Goal: Task Accomplishment & Management: Manage account settings

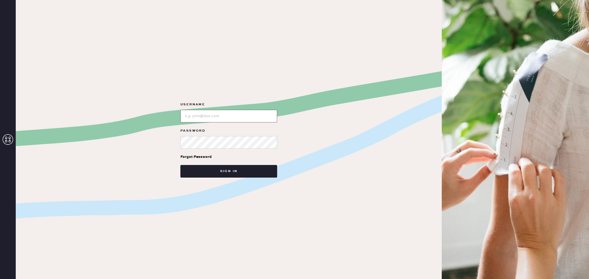
click at [231, 115] on input "loginName" at bounding box center [228, 116] width 97 height 13
type input "reformationsoho"
click at [242, 179] on div "Username Password Forgot Password Sign in" at bounding box center [229, 139] width 426 height 279
click at [244, 171] on button "Sign in" at bounding box center [228, 171] width 97 height 13
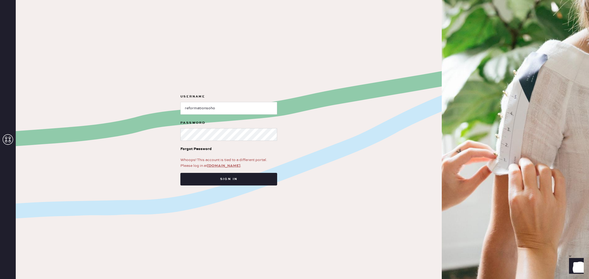
click at [231, 167] on link "[DOMAIN_NAME]" at bounding box center [223, 166] width 33 height 5
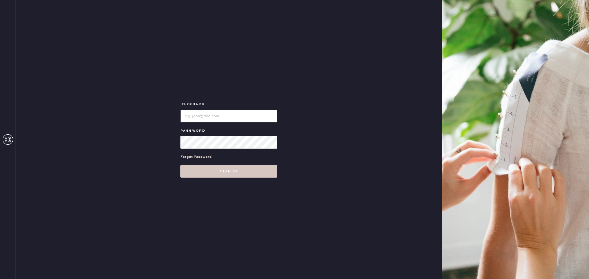
type input "reformationsoho"
click at [213, 118] on input "loginName" at bounding box center [228, 116] width 97 height 13
click at [254, 172] on button "Sign in" at bounding box center [228, 171] width 97 height 13
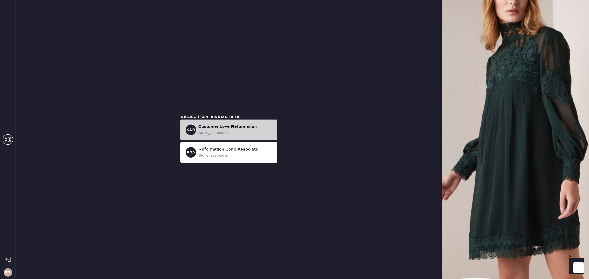
click at [241, 131] on div "store_associate" at bounding box center [235, 133] width 75 height 6
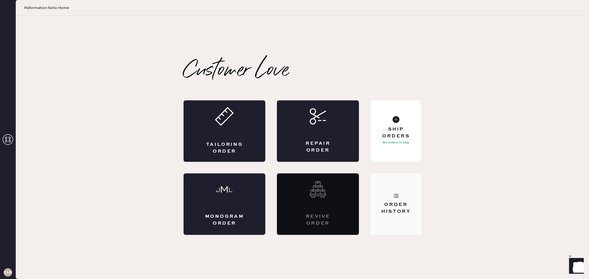
click at [384, 201] on div "Order History" at bounding box center [396, 205] width 51 height 62
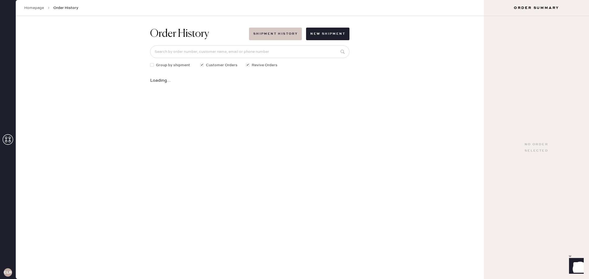
click at [269, 35] on button "Shipment History" at bounding box center [275, 34] width 53 height 13
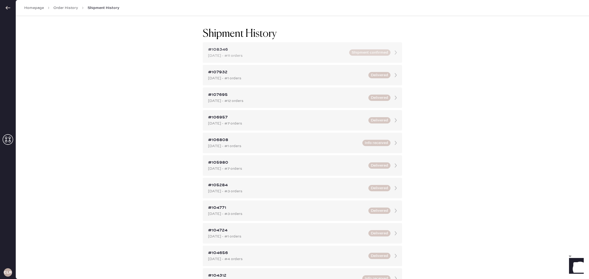
click at [347, 56] on div "#108346 Oct 06, 2025 - #11 orders Shipment confirmed" at bounding box center [302, 52] width 199 height 21
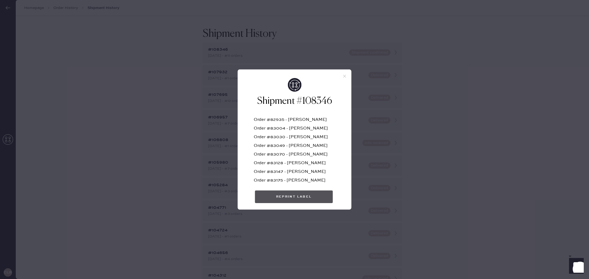
click at [289, 195] on button "Reprint Label" at bounding box center [294, 197] width 78 height 13
click at [344, 79] on div "Shipment #108346 Order #82935 - Olivia Schwartz Order #83004 - heidi yun Order …" at bounding box center [294, 143] width 113 height 131
click at [342, 75] on icon at bounding box center [344, 76] width 5 height 5
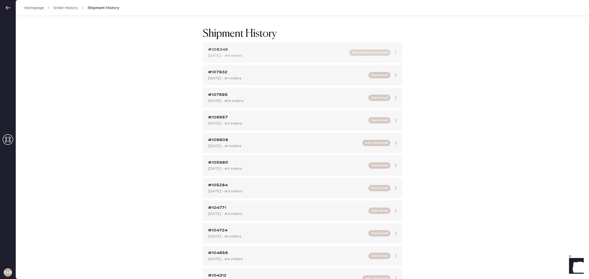
click at [300, 59] on div "#108346 Oct 06, 2025 - #11 orders Shipment confirmed" at bounding box center [302, 52] width 199 height 21
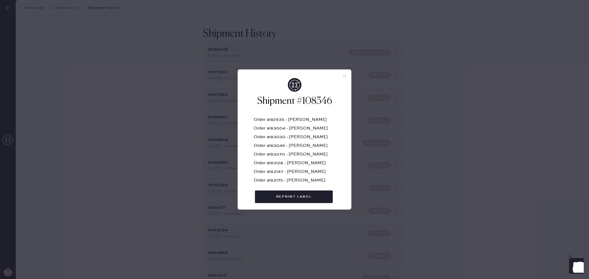
scroll to position [35, 0]
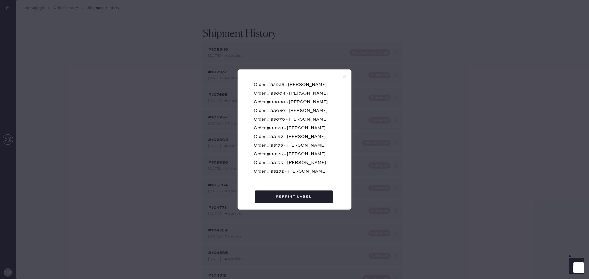
click at [345, 77] on use at bounding box center [344, 76] width 3 height 3
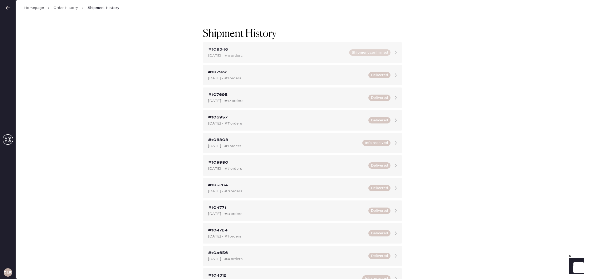
click at [322, 57] on div "Oct 06, 2025 - #11 orders" at bounding box center [277, 56] width 138 height 6
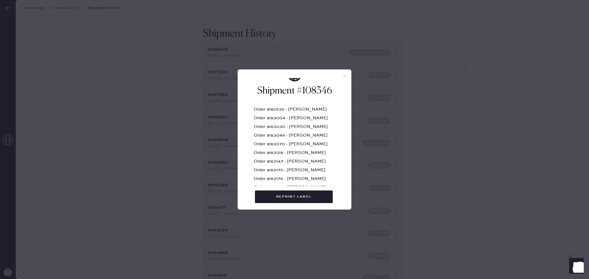
scroll to position [11, 0]
click at [342, 79] on div "Shipment #108346 Order #82935 - Olivia Schwartz Order #83004 - heidi yun Order …" at bounding box center [294, 143] width 113 height 131
click at [345, 74] on icon at bounding box center [344, 76] width 5 height 5
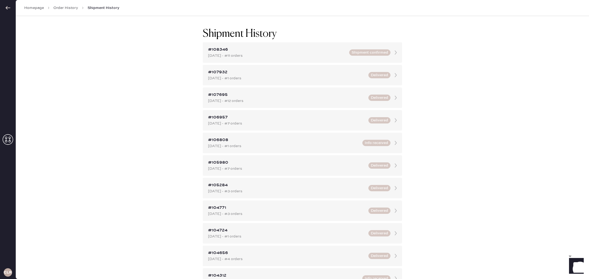
click at [70, 8] on link "Order History" at bounding box center [65, 7] width 25 height 5
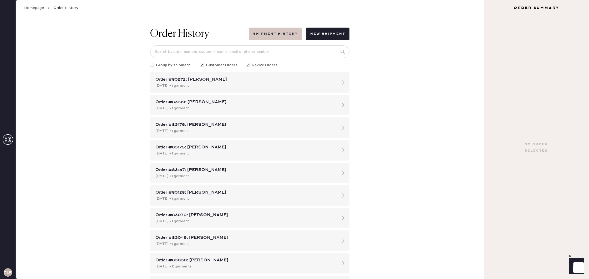
click at [282, 36] on button "Shipment History" at bounding box center [275, 34] width 53 height 13
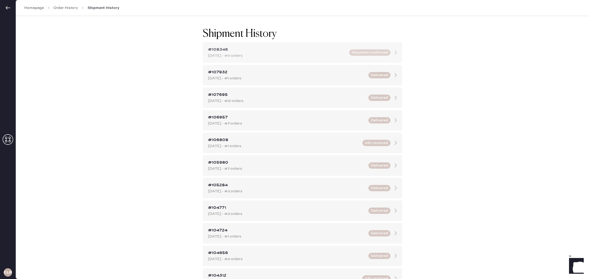
click at [294, 56] on div "Oct 06, 2025 - #11 orders" at bounding box center [277, 56] width 138 height 6
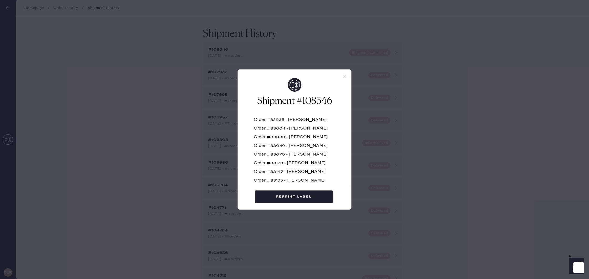
click at [493, 132] on div "Shipment #108346 Order #82935 - Olivia Schwartz Order #83004 - heidi yun Order …" at bounding box center [294, 139] width 589 height 279
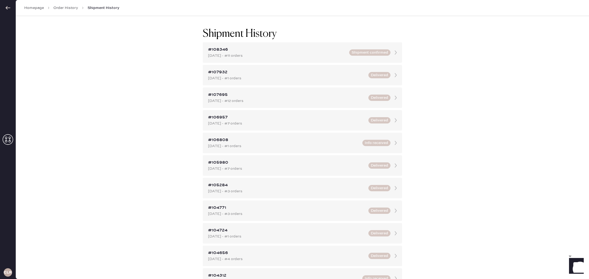
click at [34, 8] on link "Homepage" at bounding box center [34, 7] width 20 height 5
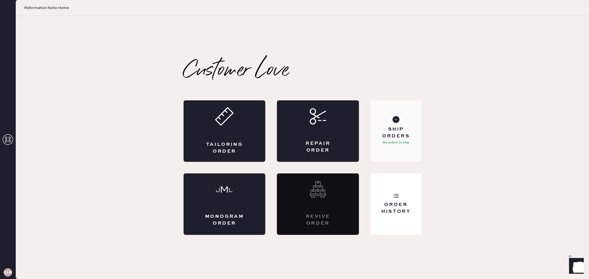
click at [403, 149] on div "Ship Orders No orders to ship" at bounding box center [396, 131] width 51 height 62
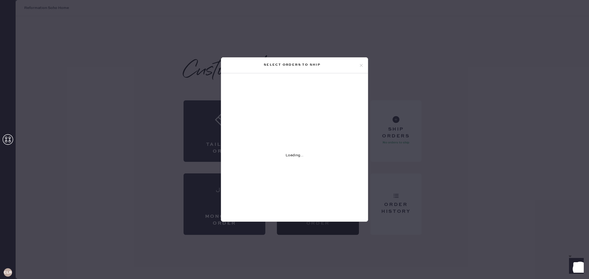
click at [127, 159] on div "Select orders to ship Loading..." at bounding box center [294, 139] width 589 height 279
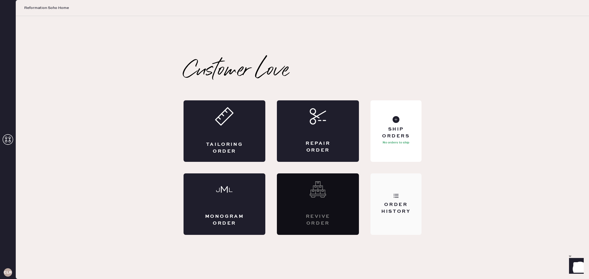
click at [407, 220] on div "Order History" at bounding box center [396, 205] width 51 height 62
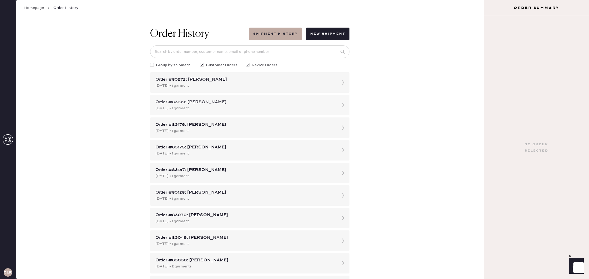
click at [260, 105] on div "10/02/2025 • 1 garment" at bounding box center [244, 108] width 179 height 6
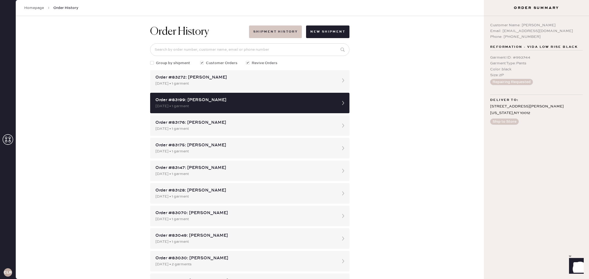
click at [294, 33] on button "Shipment History" at bounding box center [275, 32] width 53 height 13
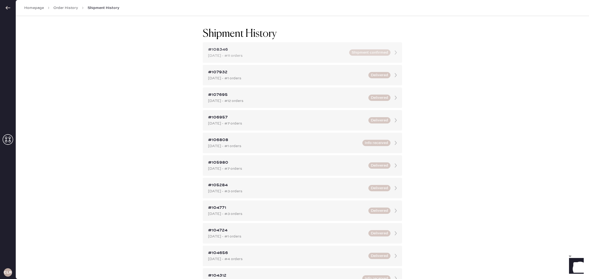
click at [298, 54] on div "Oct 06, 2025 - #11 orders" at bounding box center [277, 56] width 138 height 6
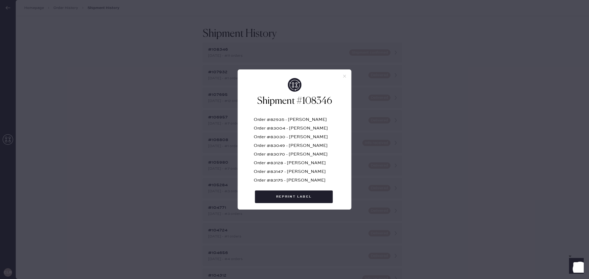
click at [535, 120] on div "Shipment #108346 Order #82935 - Olivia Schwartz Order #83004 - heidi yun Order …" at bounding box center [294, 139] width 589 height 279
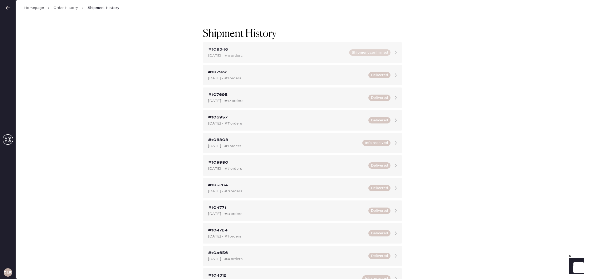
click at [343, 53] on div "Oct 06, 2025 - #11 orders" at bounding box center [277, 56] width 138 height 6
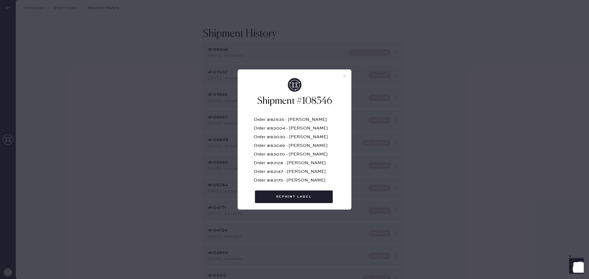
scroll to position [35, 0]
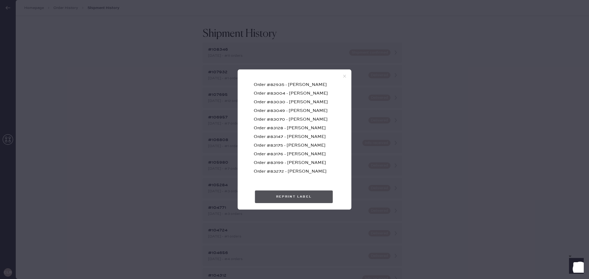
click at [296, 192] on button "Reprint Label" at bounding box center [294, 197] width 78 height 13
click at [451, 77] on div "Shipment #108346 Order #82935 - Olivia Schwartz Order #83004 - heidi yun Order …" at bounding box center [294, 139] width 589 height 279
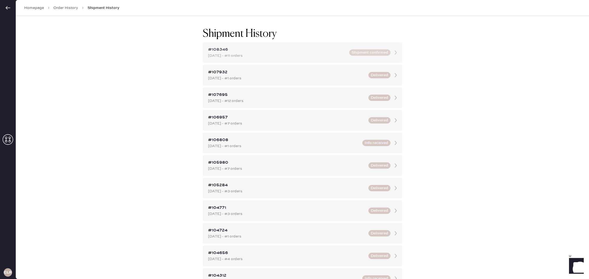
click at [354, 55] on button "Shipment confirmed" at bounding box center [369, 52] width 41 height 6
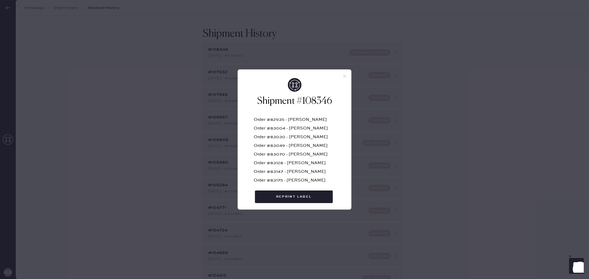
click at [442, 146] on div "Shipment #108346 Order #82935 - Olivia Schwartz Order #83004 - heidi yun Order …" at bounding box center [294, 139] width 589 height 279
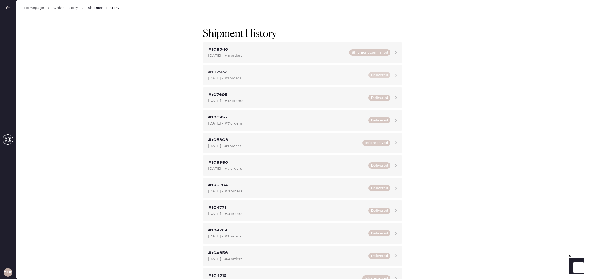
click at [287, 76] on div "Sep 25, 2025 - #1 orders" at bounding box center [286, 78] width 157 height 6
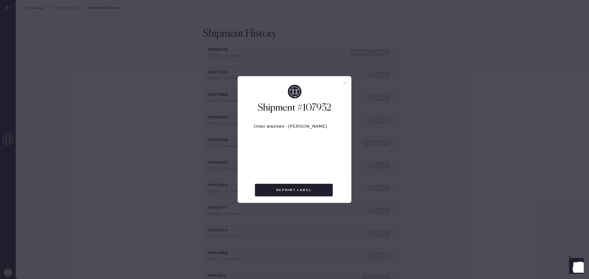
click at [175, 109] on div "Shipment #107932 Order #82989 - Christina Guo Reprint Label" at bounding box center [294, 139] width 589 height 279
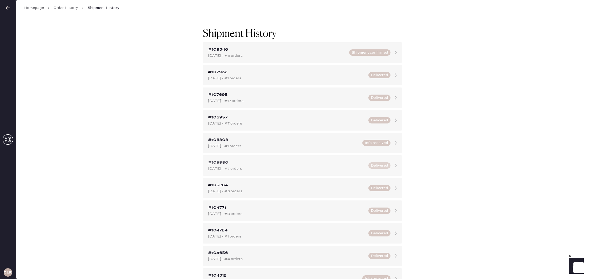
click at [262, 166] on div "Aug 22, 2025 - #7 orders" at bounding box center [286, 169] width 157 height 6
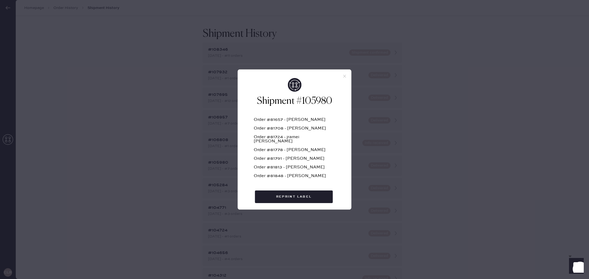
scroll to position [0, 0]
click at [342, 79] on div "Shipment #105980 Order #81657 - Jungan Lim Order #81708 - margarita potapova Or…" at bounding box center [294, 143] width 113 height 131
click at [344, 77] on use at bounding box center [344, 76] width 3 height 3
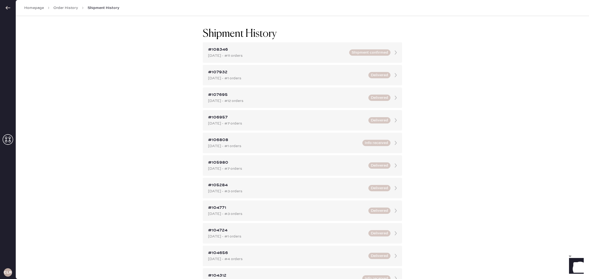
drag, startPoint x: 60, startPoint y: 3, endPoint x: 63, endPoint y: 7, distance: 5.0
click at [61, 3] on div "Homepage Order History Shipment History" at bounding box center [302, 8] width 573 height 16
click at [64, 8] on link "Order History" at bounding box center [65, 7] width 25 height 5
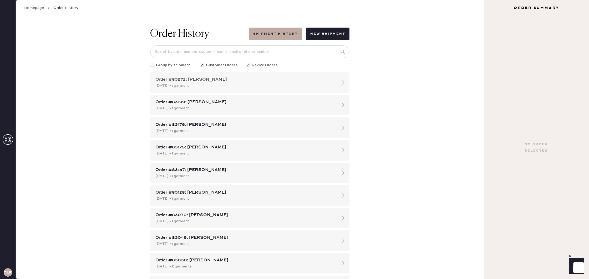
click at [292, 86] on div "10/04/2025 • 1 garment" at bounding box center [244, 86] width 179 height 6
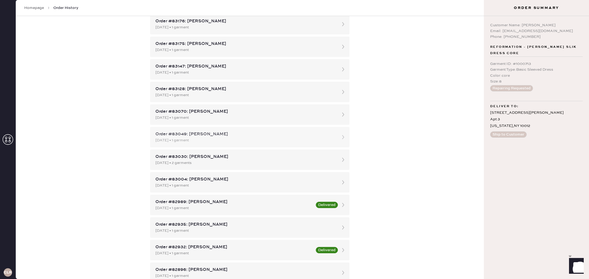
scroll to position [103, 0]
click at [434, 141] on div "Order History Shipment History New Shipment Group by shipment Customer Orders R…" at bounding box center [250, 147] width 468 height 263
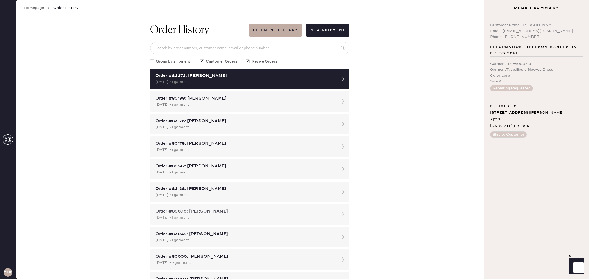
scroll to position [0, 0]
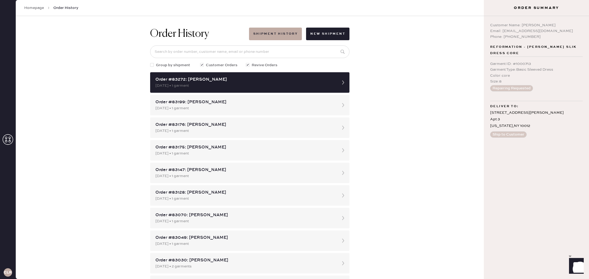
click at [446, 105] on div "Order History Shipment History New Shipment Group by shipment Customer Orders R…" at bounding box center [250, 147] width 468 height 263
click at [278, 37] on button "Shipment History" at bounding box center [275, 34] width 53 height 13
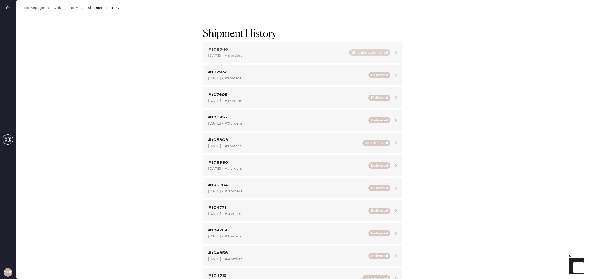
click at [280, 53] on div "Oct 06, 2025 - #11 orders" at bounding box center [277, 56] width 138 height 6
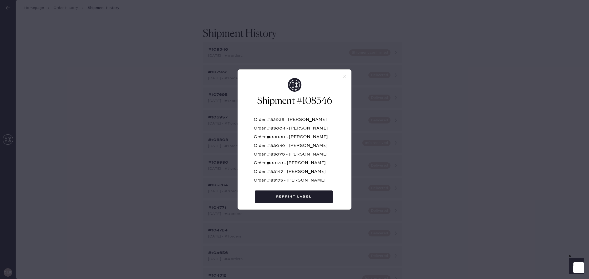
click at [160, 111] on div "Shipment #108346 Order #82935 - Olivia Schwartz Order #83004 - heidi yun Order …" at bounding box center [294, 139] width 589 height 279
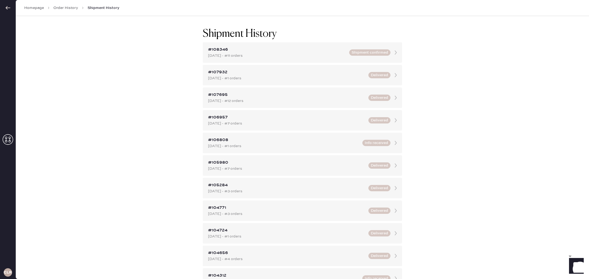
click at [63, 9] on link "Order History" at bounding box center [65, 7] width 25 height 5
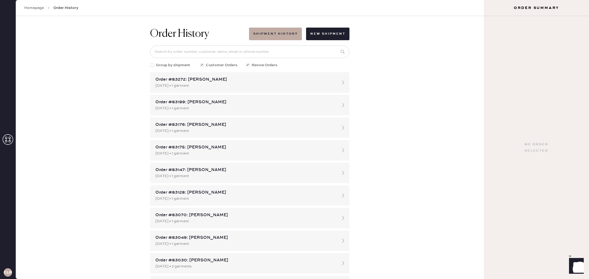
click at [178, 67] on span "Group by shipment" at bounding box center [173, 65] width 34 height 6
click at [150, 63] on input "Group by shipment" at bounding box center [150, 62] width 0 height 0
checkbox input "true"
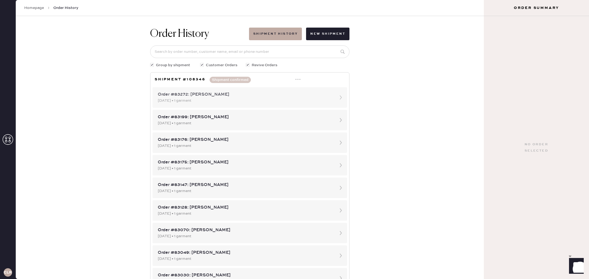
click at [199, 102] on div "10/04/2025 • 1 garment" at bounding box center [245, 101] width 175 height 6
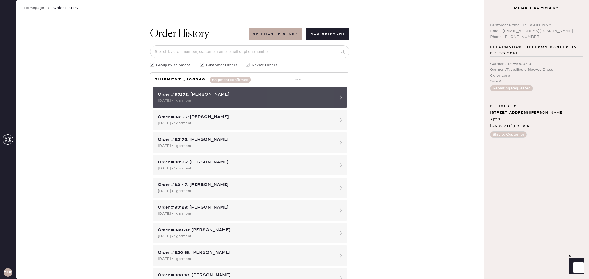
click at [343, 97] on icon at bounding box center [341, 97] width 11 height 11
click at [337, 98] on icon at bounding box center [341, 97] width 11 height 11
drag, startPoint x: 337, startPoint y: 98, endPoint x: 339, endPoint y: 99, distance: 2.8
click at [337, 98] on icon at bounding box center [341, 97] width 11 height 11
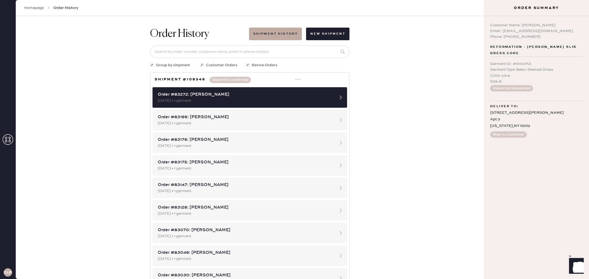
click at [164, 64] on span "Group by shipment" at bounding box center [173, 65] width 34 height 6
click at [150, 63] on input "Group by shipment" at bounding box center [150, 62] width 0 height 0
checkbox input "false"
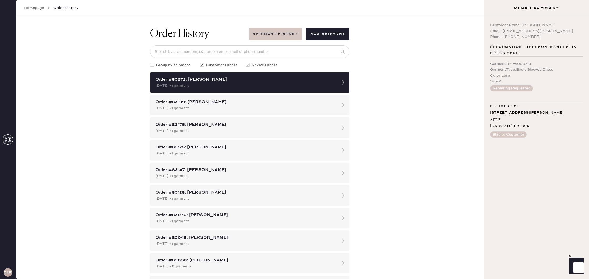
click at [281, 30] on button "Shipment History" at bounding box center [275, 34] width 53 height 13
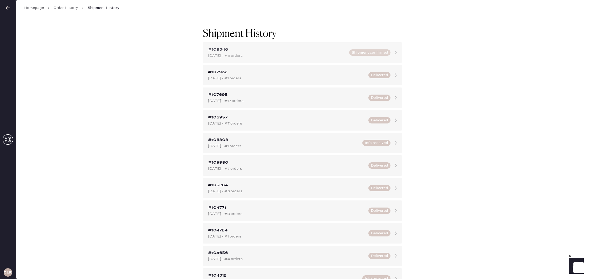
click at [291, 56] on div "Oct 06, 2025 - #11 orders" at bounding box center [277, 56] width 138 height 6
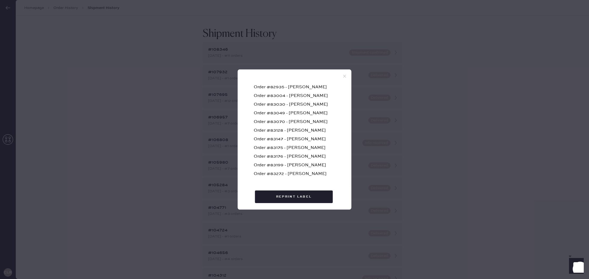
scroll to position [34, 0]
click at [448, 128] on div "Shipment #108346 Order #82935 - Olivia Schwartz Order #83004 - heidi yun Order …" at bounding box center [294, 139] width 589 height 279
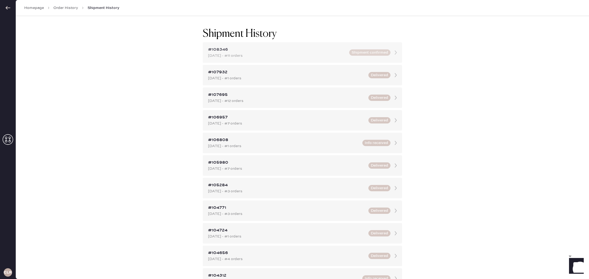
click at [317, 58] on div "Oct 06, 2025 - #11 orders" at bounding box center [277, 56] width 138 height 6
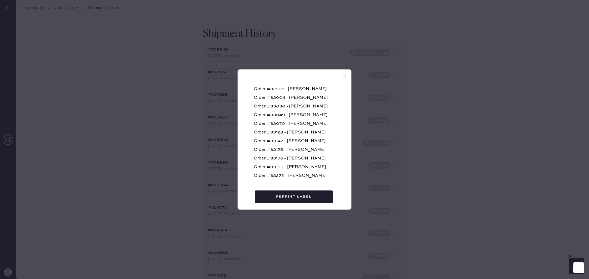
scroll to position [29, 0]
click at [420, 94] on div "Shipment #108346 Order #82935 - Olivia Schwartz Order #83004 - heidi yun Order …" at bounding box center [294, 139] width 589 height 279
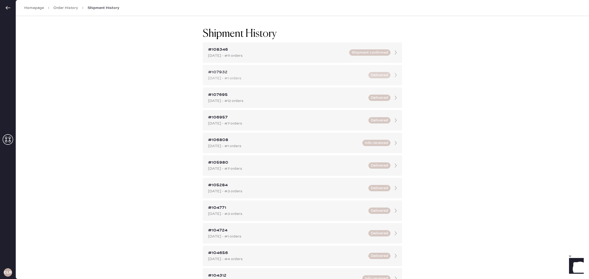
click at [294, 78] on div "Sep 25, 2025 - #1 orders" at bounding box center [286, 78] width 157 height 6
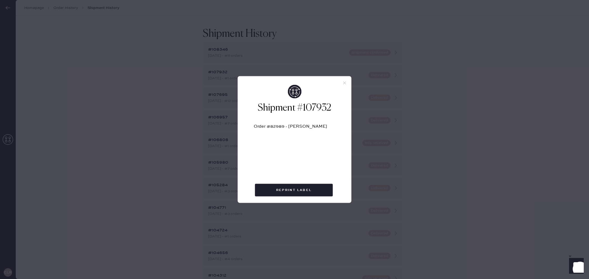
click at [112, 141] on div "Shipment #107932 Order #82989 - Christina Guo Reprint Label" at bounding box center [294, 139] width 589 height 279
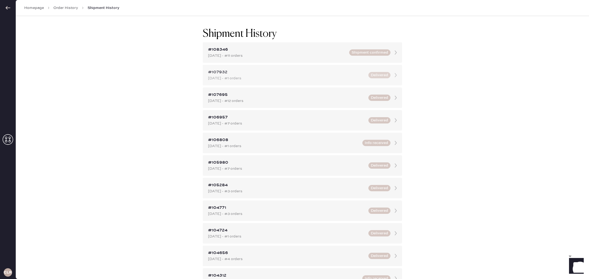
click at [302, 80] on div "Sep 25, 2025 - #1 orders" at bounding box center [286, 78] width 157 height 6
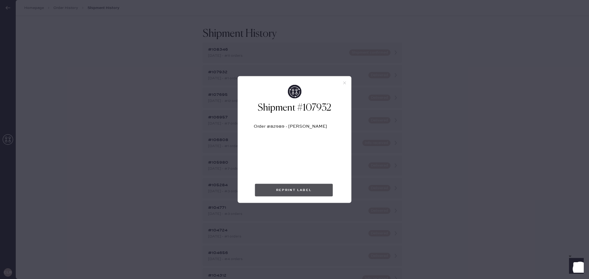
click at [302, 192] on button "Reprint Label" at bounding box center [294, 190] width 78 height 13
click at [346, 80] on div at bounding box center [294, 81] width 113 height 8
click at [342, 84] on icon at bounding box center [344, 83] width 5 height 5
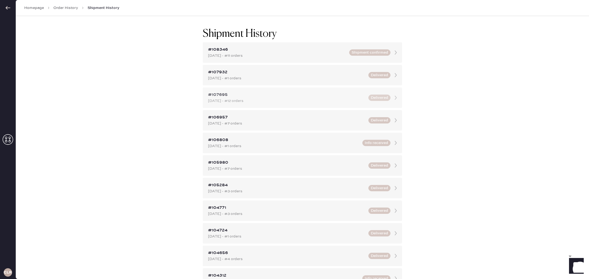
click at [351, 101] on div "Sep 23, 2025 - #12 orders" at bounding box center [286, 101] width 157 height 6
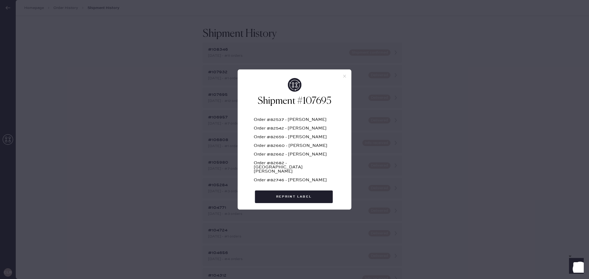
click at [515, 145] on div "Shipment #107695 Order #82537 - Ariana Augello Order #82542 - Cristina Belli Or…" at bounding box center [294, 139] width 589 height 279
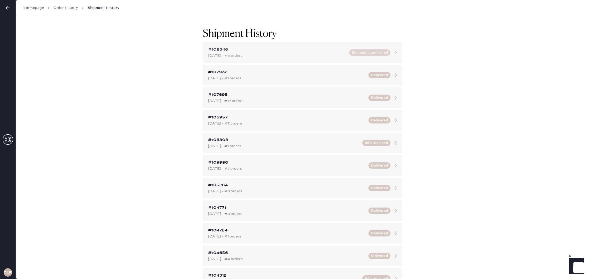
click at [330, 43] on div "#108346 Oct 06, 2025 - #11 orders Shipment confirmed" at bounding box center [302, 52] width 199 height 21
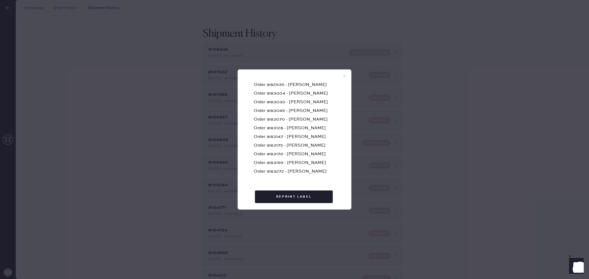
scroll to position [0, 0]
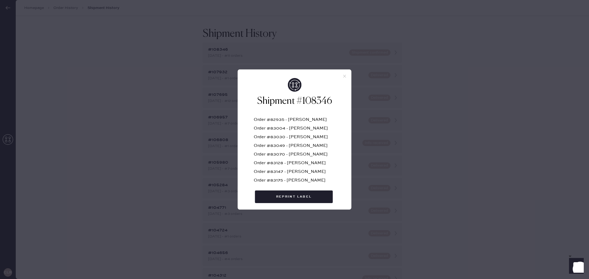
click at [138, 99] on div "Shipment #108346 Order #82935 - Olivia Schwartz Order #83004 - heidi yun Order …" at bounding box center [294, 139] width 589 height 279
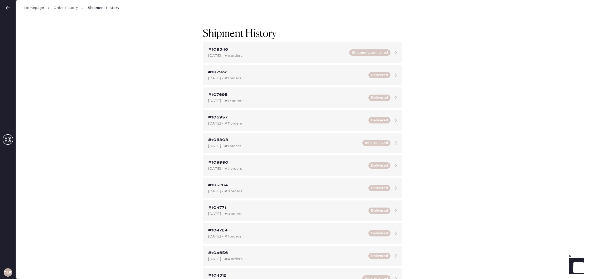
click at [62, 8] on link "Order History" at bounding box center [65, 7] width 25 height 5
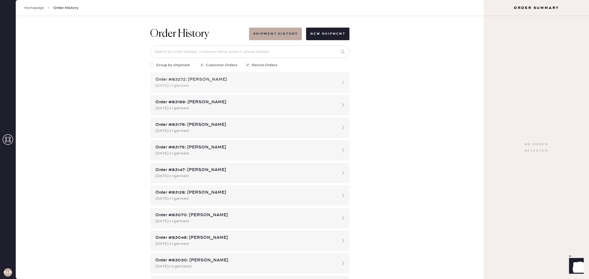
click at [321, 87] on div "10/04/2025 • 1 garment" at bounding box center [244, 86] width 179 height 6
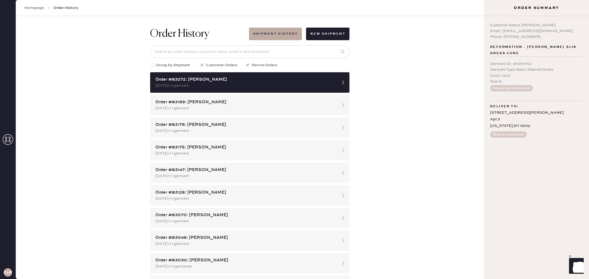
click at [577, 263] on icon "Launch Front Chat" at bounding box center [576, 265] width 15 height 15
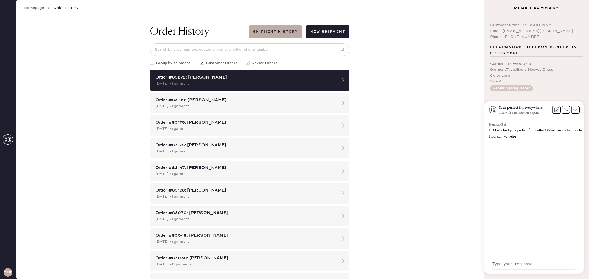
click at [436, 127] on div "Order History Shipment History New Shipment Group by shipment Customer Orders R…" at bounding box center [250, 147] width 468 height 263
click at [574, 112] on icon at bounding box center [576, 110] width 4 height 4
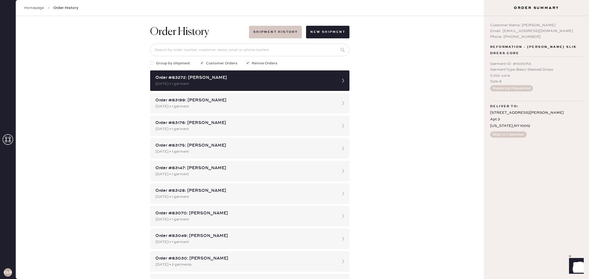
drag, startPoint x: 263, startPoint y: 22, endPoint x: 279, endPoint y: 35, distance: 20.2
click at [279, 35] on button "Shipment History" at bounding box center [275, 32] width 53 height 13
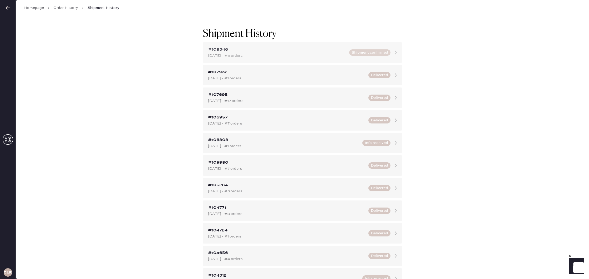
click at [305, 58] on div "Oct 06, 2025 - #11 orders" at bounding box center [277, 56] width 138 height 6
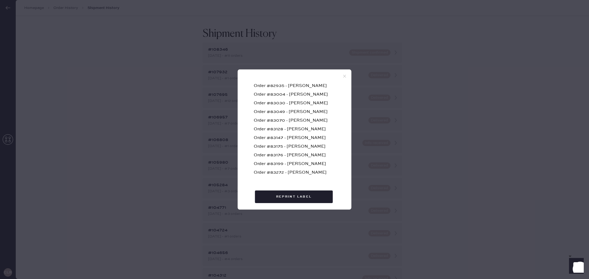
scroll to position [35, 0]
drag, startPoint x: 564, startPoint y: 95, endPoint x: 545, endPoint y: 27, distance: 71.1
click at [564, 95] on div "Shipment #108346 Order #82935 - Olivia Schwartz Order #83004 - heidi yun Order …" at bounding box center [294, 139] width 589 height 279
